Goal: Check status: Check status

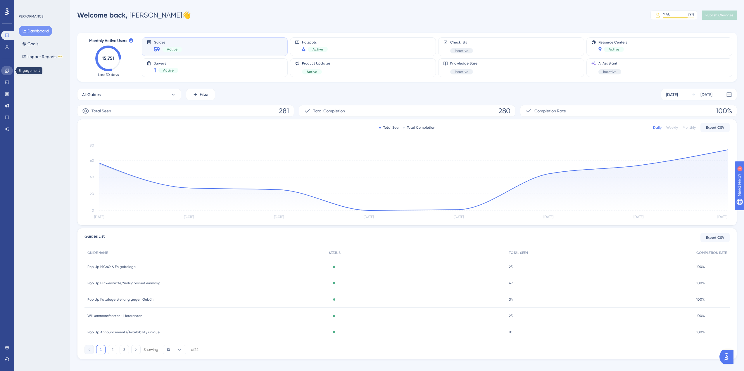
click at [7, 72] on icon at bounding box center [7, 70] width 5 height 5
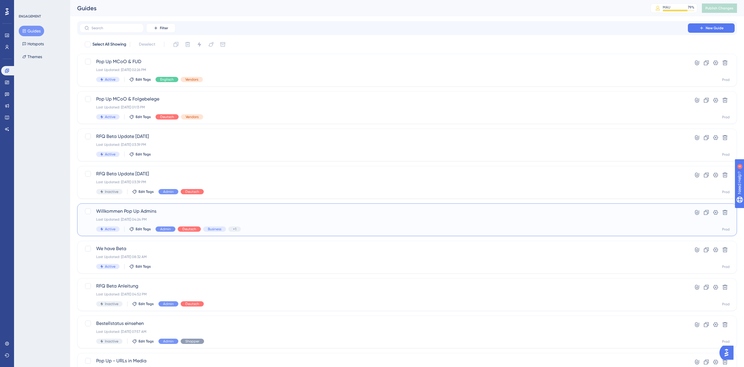
click at [166, 218] on div "Last Updated: [DATE] 04:24 PM" at bounding box center [383, 219] width 575 height 5
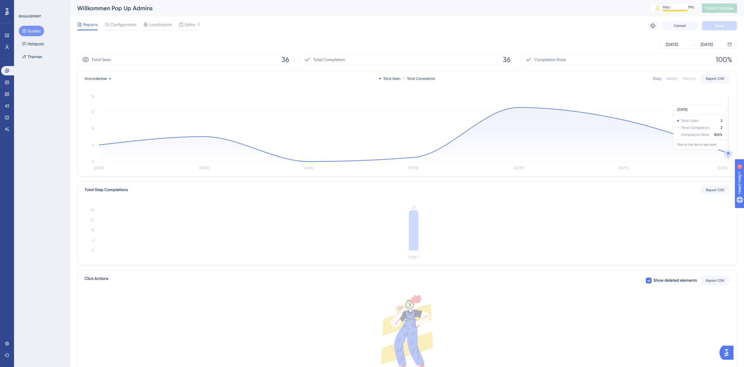
click at [728, 153] on circle at bounding box center [728, 153] width 2 height 2
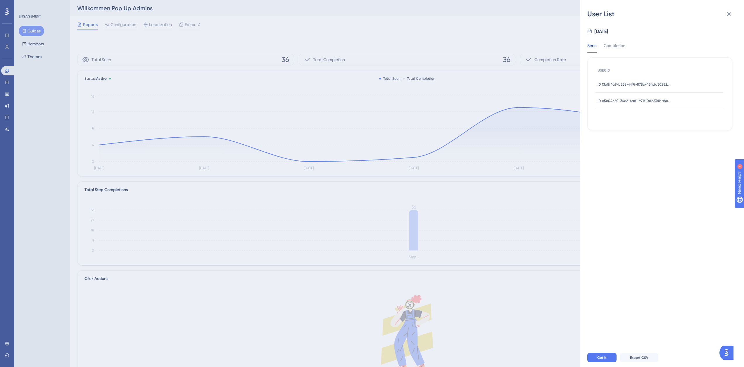
click at [624, 82] on span "ID 13a8f4a9-b538-449f-878c-454da3025228" at bounding box center [633, 84] width 73 height 5
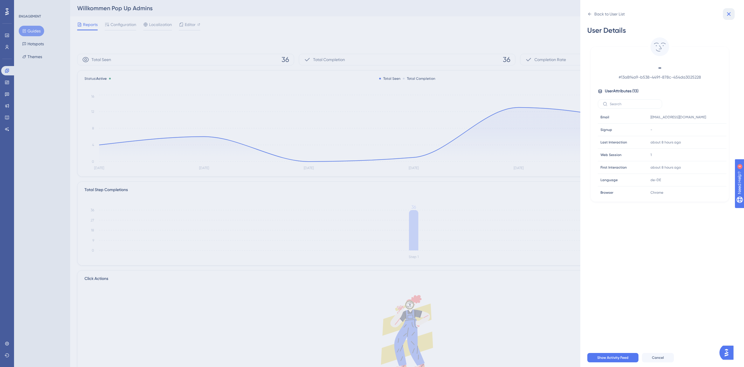
click at [727, 14] on icon at bounding box center [728, 14] width 7 height 7
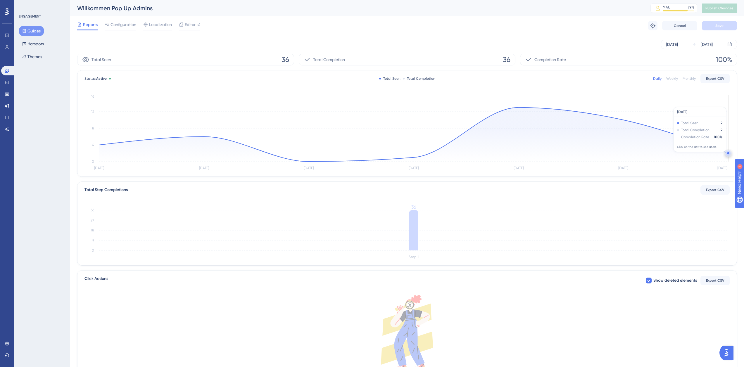
click at [728, 155] on circle at bounding box center [728, 153] width 5 height 5
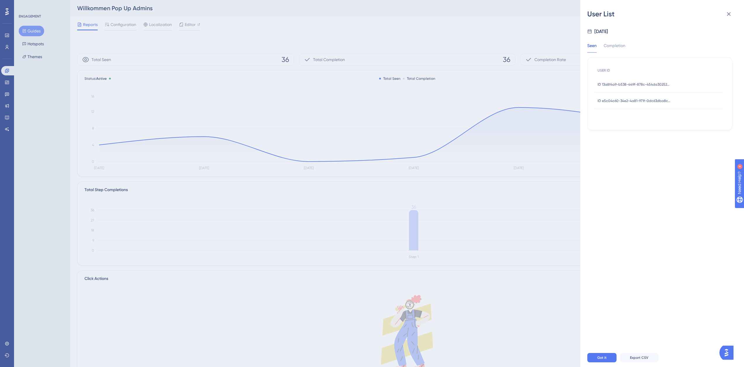
click at [645, 102] on span "ID e5c04c60-34e2-4a81-971f-0dc63dba8c63" at bounding box center [633, 100] width 73 height 5
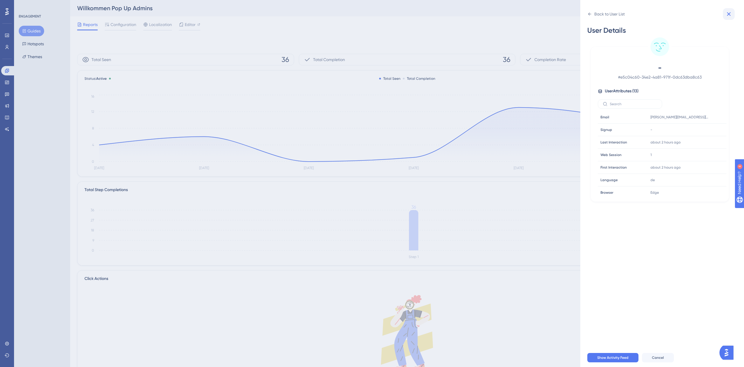
click at [731, 15] on icon at bounding box center [728, 14] width 7 height 7
